Goal: Information Seeking & Learning: Learn about a topic

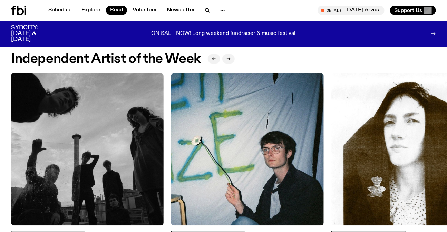
scroll to position [622, 0]
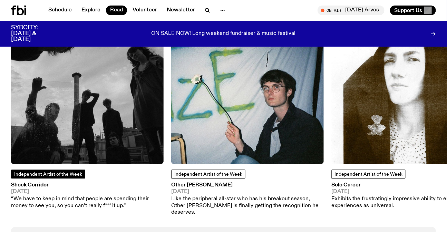
click at [52, 174] on span "Independent Artist of the Week" at bounding box center [48, 174] width 68 height 5
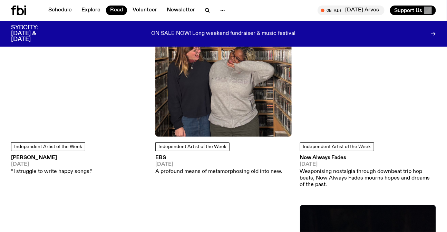
scroll to position [1125, 0]
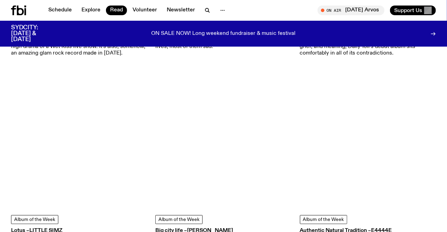
scroll to position [873, 0]
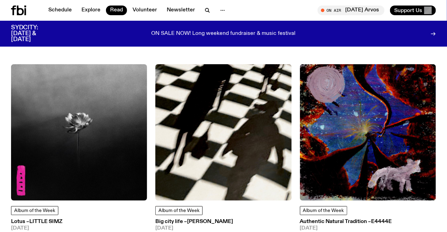
click at [295, 103] on div "Album of the Week Ŋurru Wäŋa – Hand To Earth 05.09.25 Swelling sea of sound, a …" at bounding box center [223, 96] width 447 height 1739
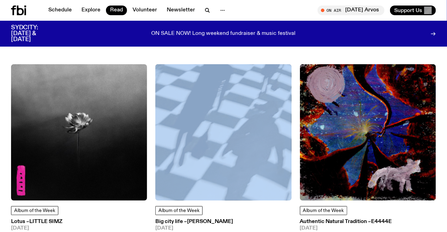
click at [295, 103] on div "Album of the Week Ŋurru Wäŋa – Hand To Earth 05.09.25 Swelling sea of sound, a …" at bounding box center [223, 96] width 447 height 1739
click at [292, 91] on div "Album of the Week Ŋurru Wäŋa – Hand To Earth 05.09.25 Swelling sea of sound, a …" at bounding box center [223, 96] width 447 height 1739
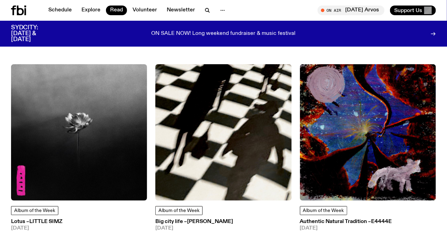
drag, startPoint x: 292, startPoint y: 91, endPoint x: 354, endPoint y: 102, distance: 62.9
click at [354, 102] on div "Album of the Week Ŋurru Wäŋa – Hand To Earth 05.09.25 Swelling sea of sound, a …" at bounding box center [223, 96] width 447 height 1739
click at [0, 103] on div "Album of the Week Ŋurru Wäŋa – Hand To Earth 05.09.25 Swelling sea of sound, a …" at bounding box center [223, 96] width 447 height 1739
drag, startPoint x: 0, startPoint y: 103, endPoint x: 444, endPoint y: 157, distance: 447.3
click at [444, 157] on div "Album of the Week Ŋurru Wäŋa – Hand To Earth 05.09.25 Swelling sea of sound, a …" at bounding box center [223, 96] width 447 height 1739
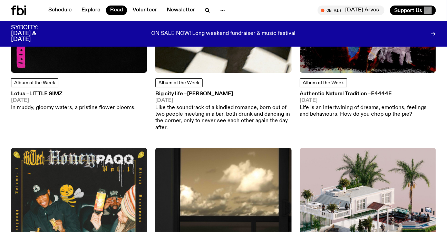
scroll to position [1124, 0]
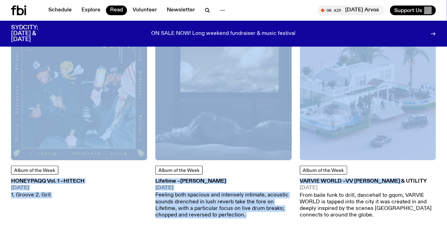
drag, startPoint x: 437, startPoint y: 169, endPoint x: 0, endPoint y: 151, distance: 437.1
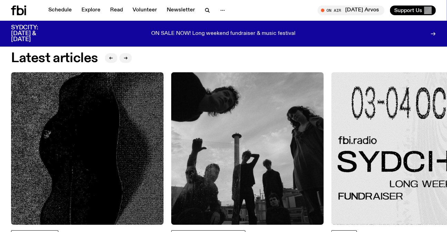
scroll to position [897, 0]
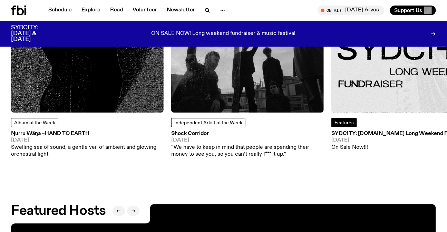
click at [352, 125] on span "Features" at bounding box center [343, 122] width 19 height 5
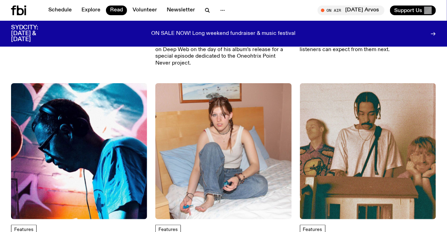
scroll to position [1970, 0]
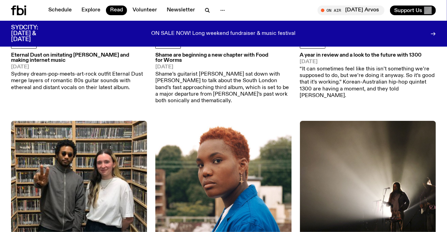
drag, startPoint x: 447, startPoint y: 168, endPoint x: 451, endPoint y: 179, distance: 11.9
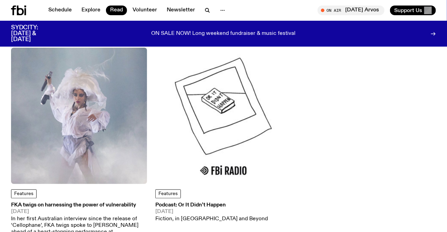
scroll to position [2236, 0]
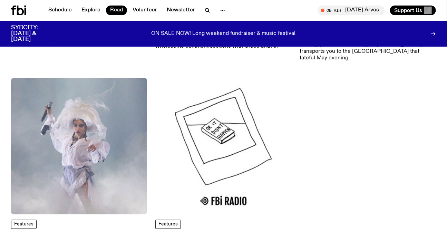
click at [226, 124] on img at bounding box center [223, 146] width 136 height 136
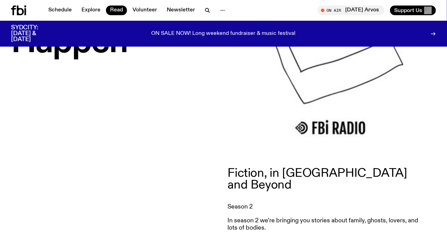
scroll to position [155, 0]
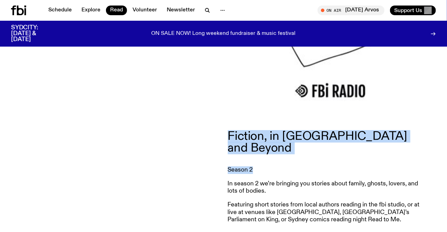
drag, startPoint x: 302, startPoint y: 149, endPoint x: 299, endPoint y: 135, distance: 15.0
click at [299, 135] on p "Fiction, in [GEOGRAPHIC_DATA] and Beyond" at bounding box center [327, 141] width 199 height 23
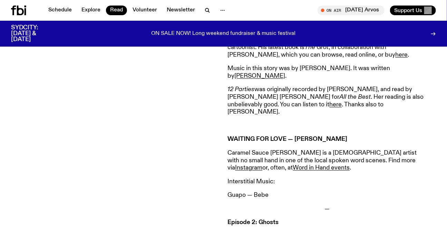
scroll to position [1221, 0]
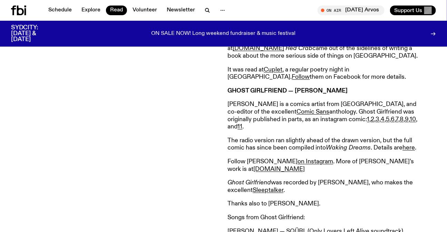
scroll to position [667, 0]
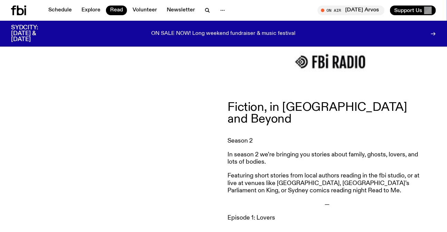
scroll to position [183, 0]
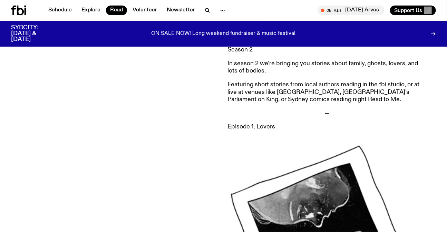
scroll to position [215, 0]
